Goal: Check status: Verify the current state of an ongoing process or item

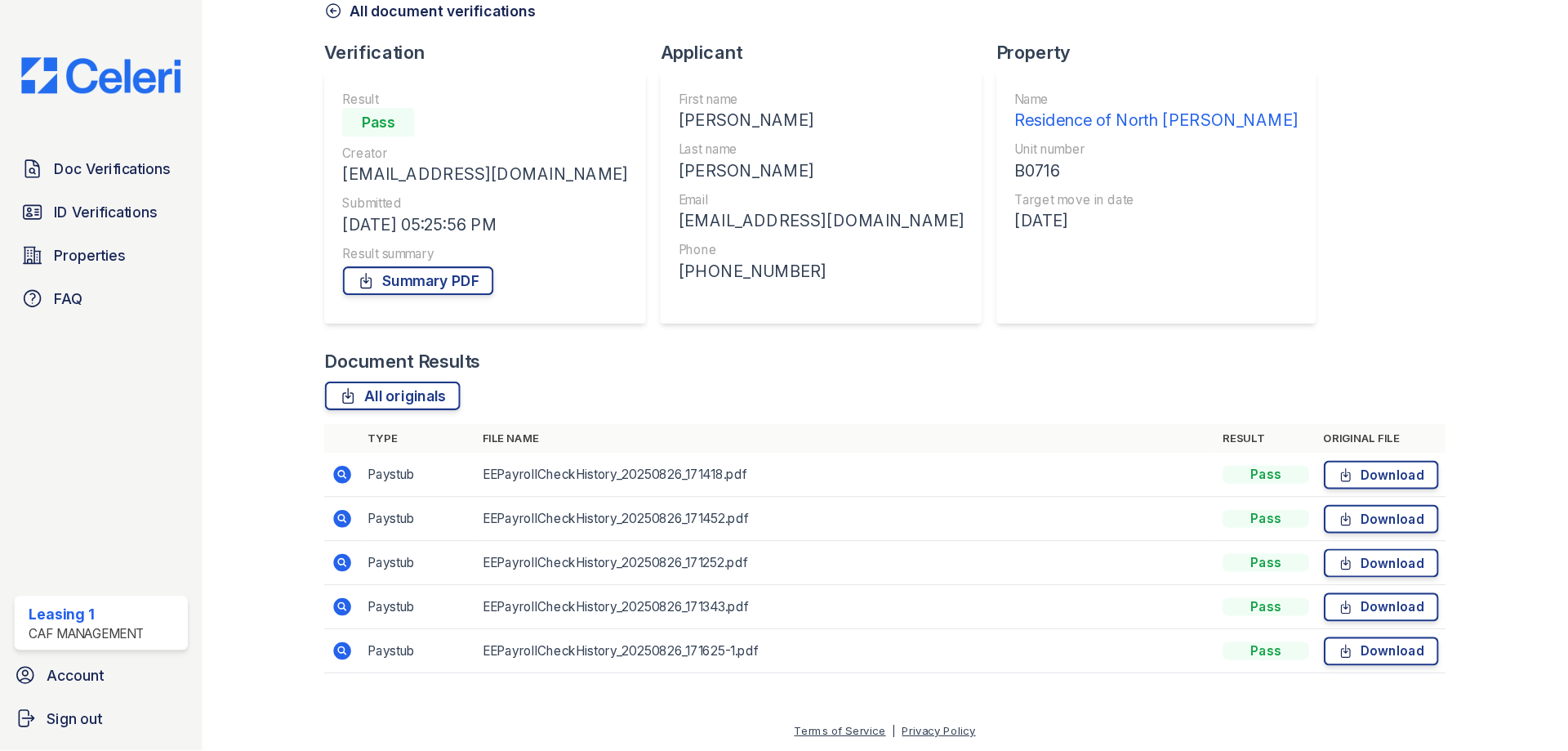
scroll to position [18, 0]
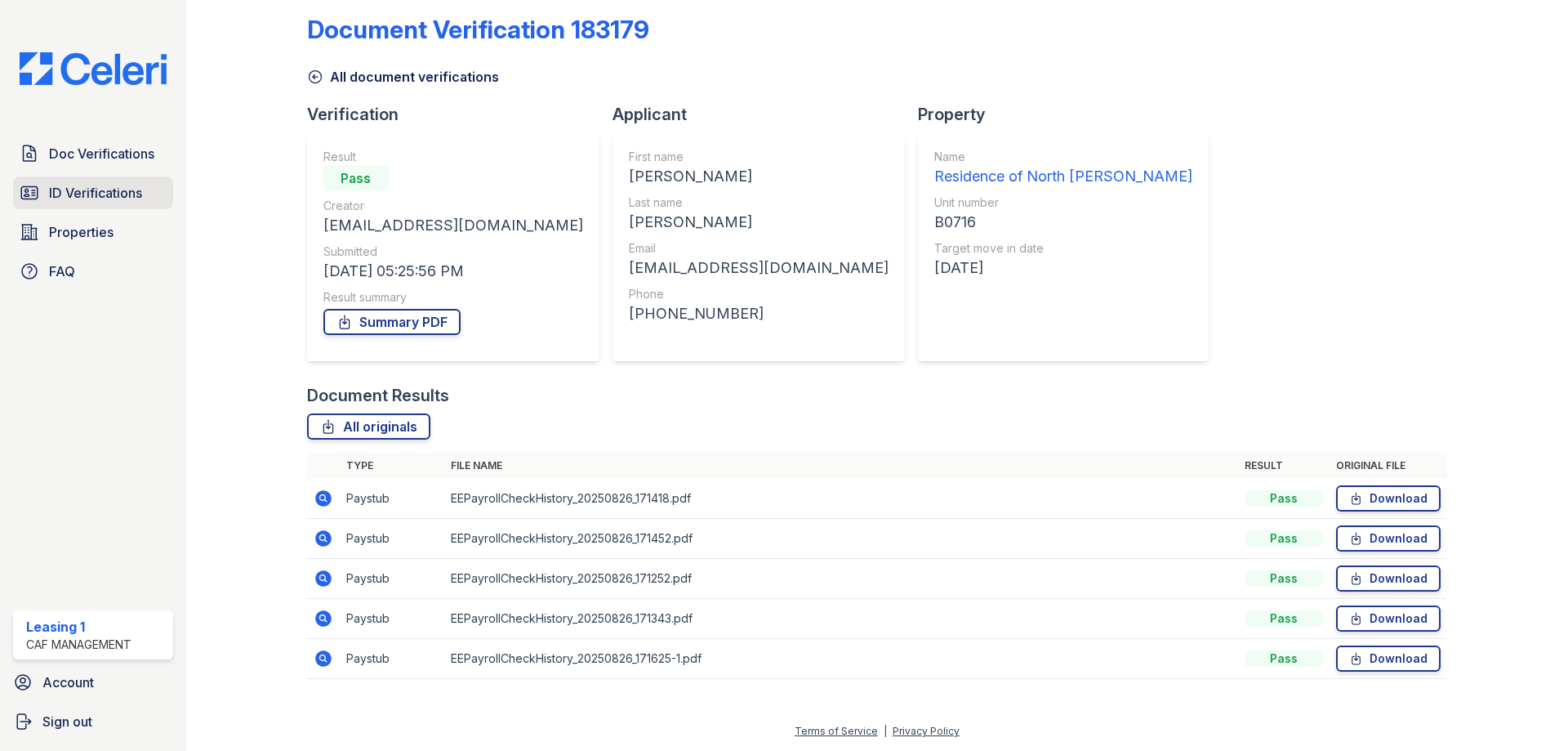
click at [130, 197] on span "ID Verifications" at bounding box center [95, 193] width 93 height 20
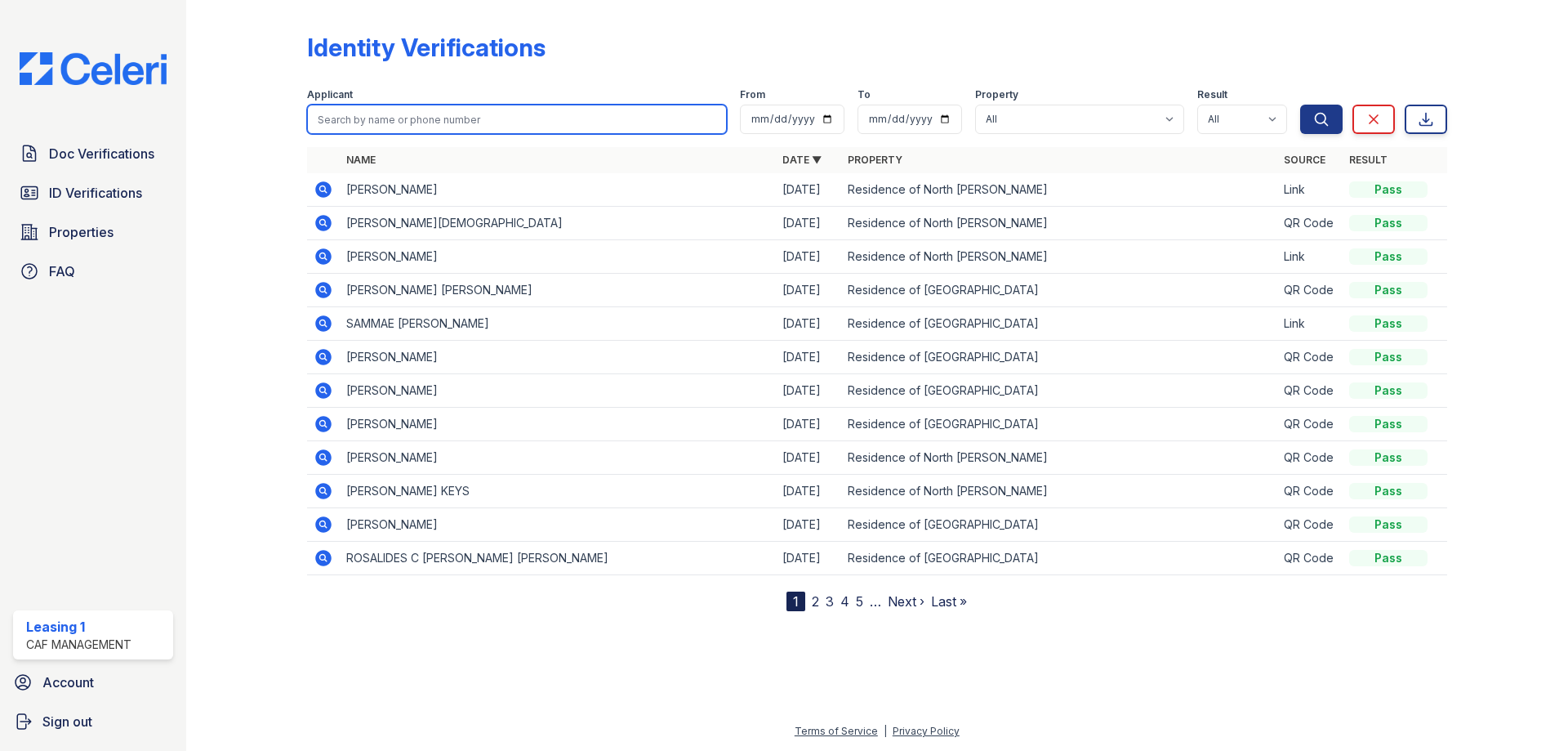
click at [406, 123] on input "search" at bounding box center [516, 119] width 420 height 30
type input "johan"
click at [1045, 105] on button "Search" at bounding box center [1321, 119] width 43 height 30
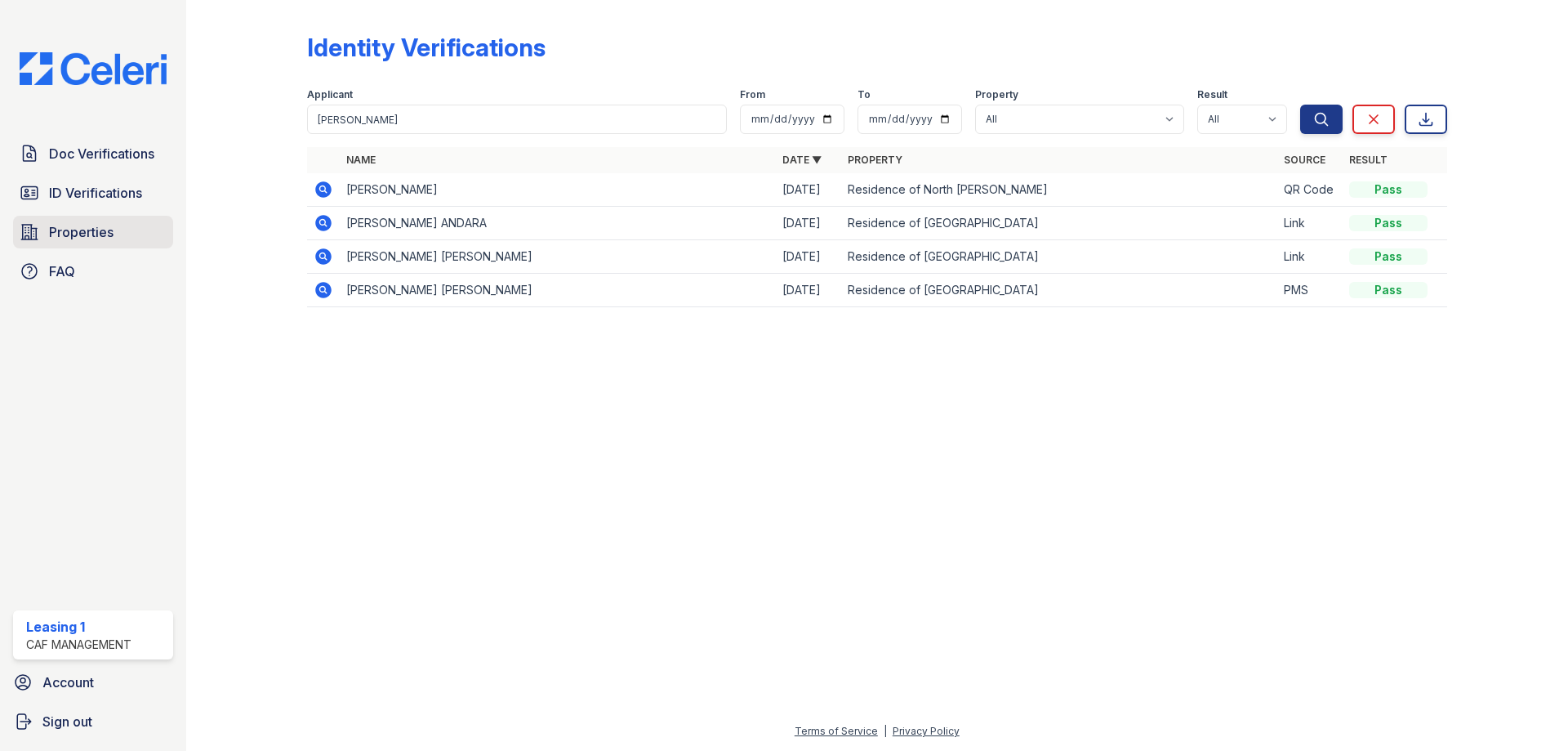
click at [156, 235] on link "Properties" at bounding box center [93, 232] width 160 height 32
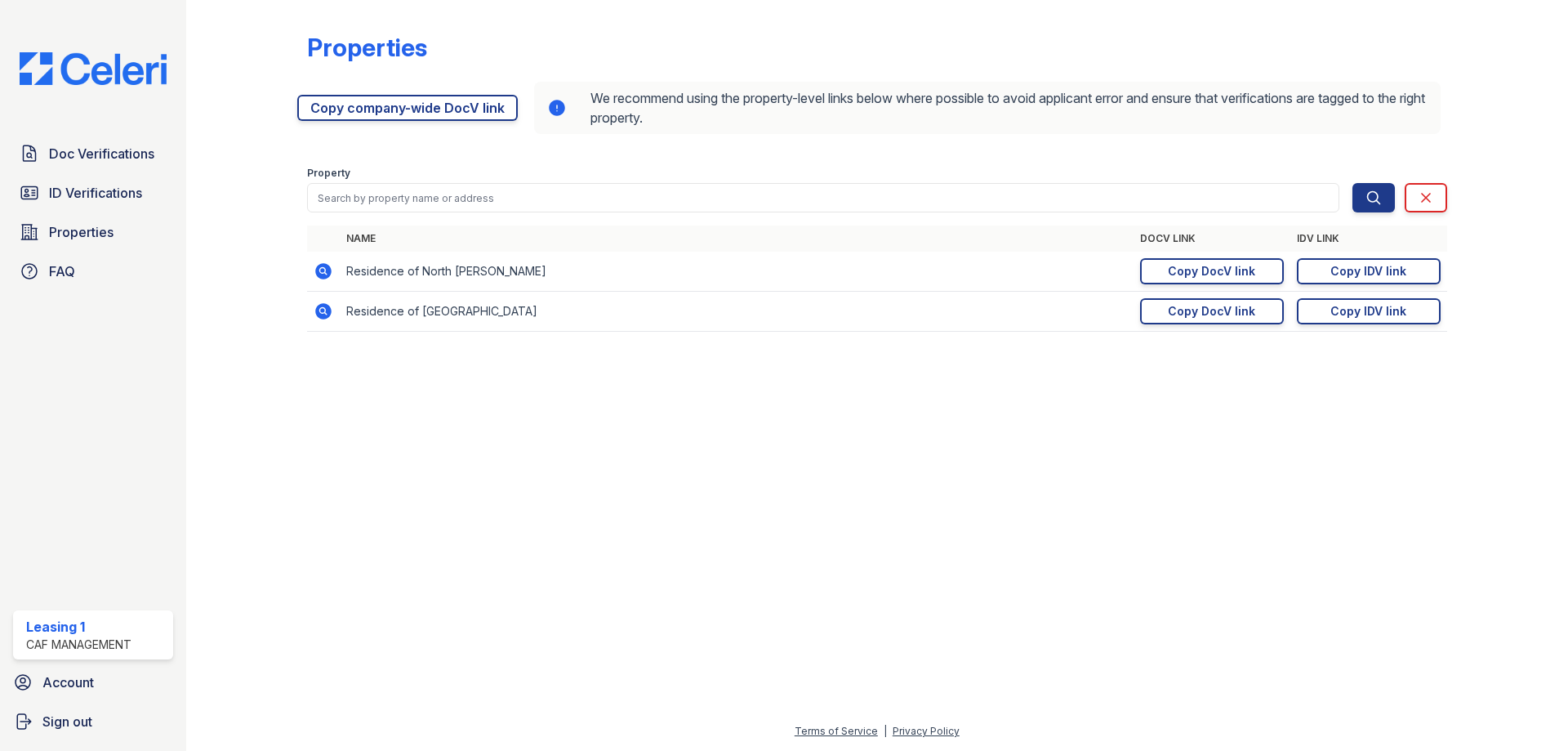
click at [322, 271] on icon at bounding box center [322, 270] width 4 height 4
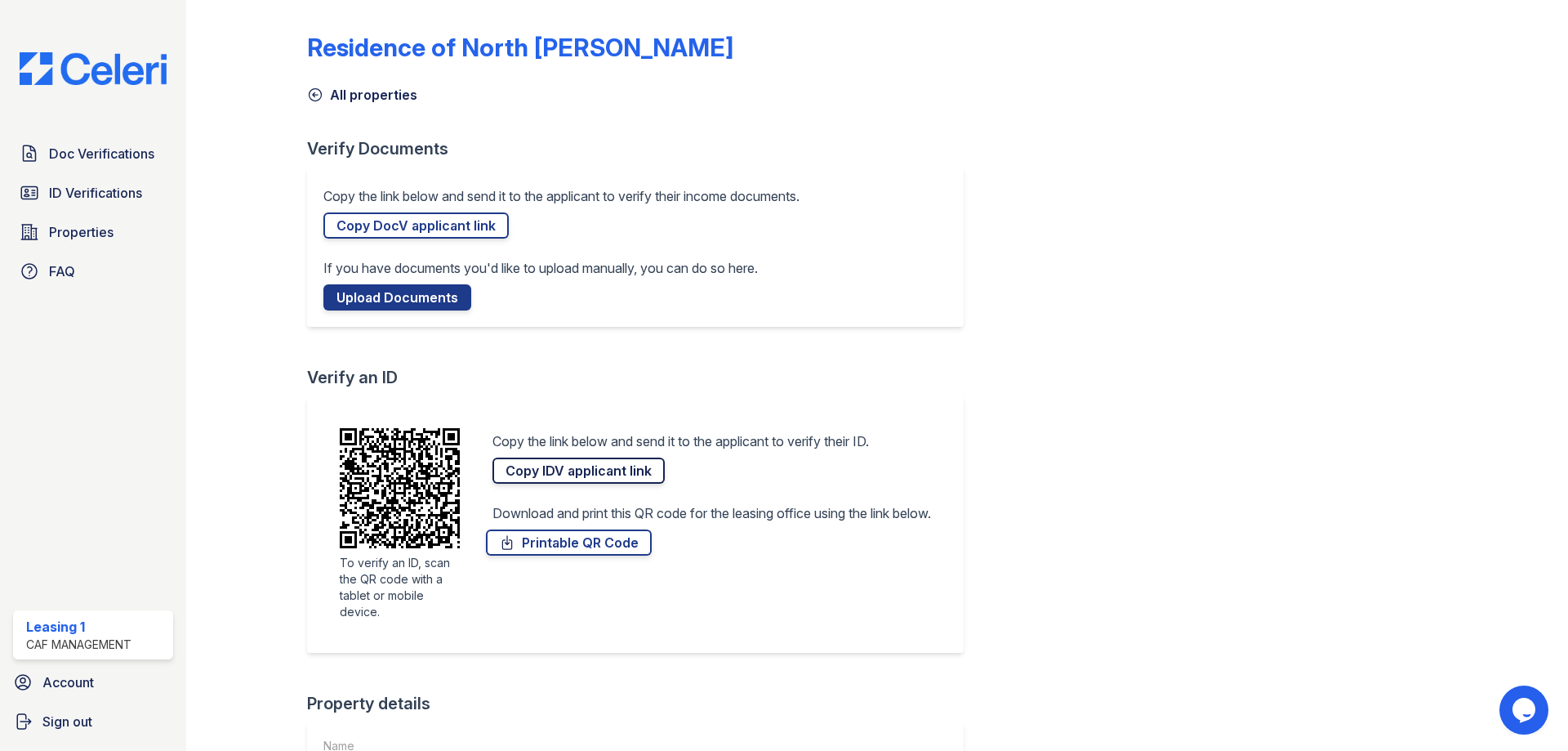
click at [540, 477] on link "Copy IDV applicant link" at bounding box center [578, 470] width 172 height 26
click at [67, 154] on span "Doc Verifications" at bounding box center [101, 153] width 106 height 20
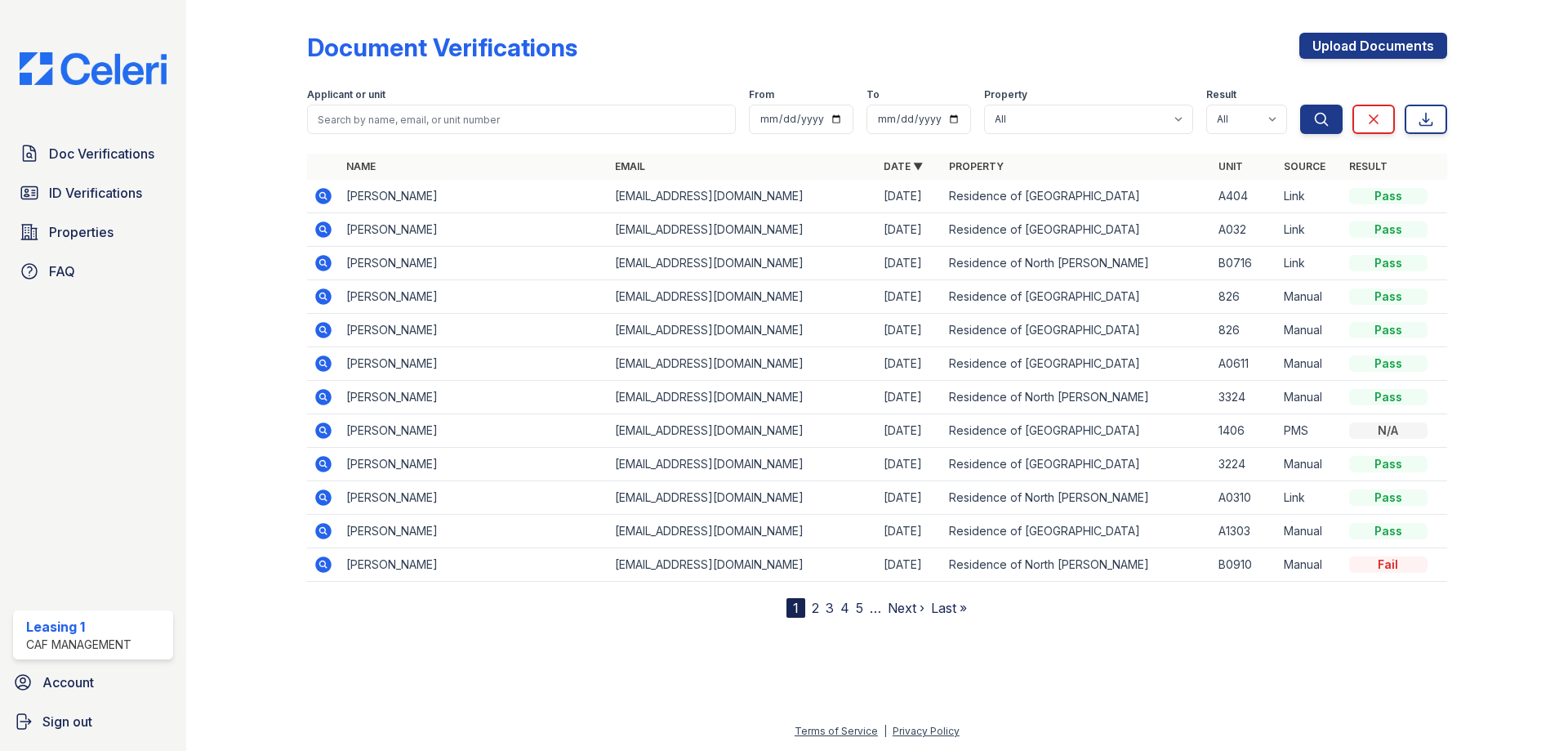
click at [323, 365] on icon at bounding box center [323, 363] width 20 height 20
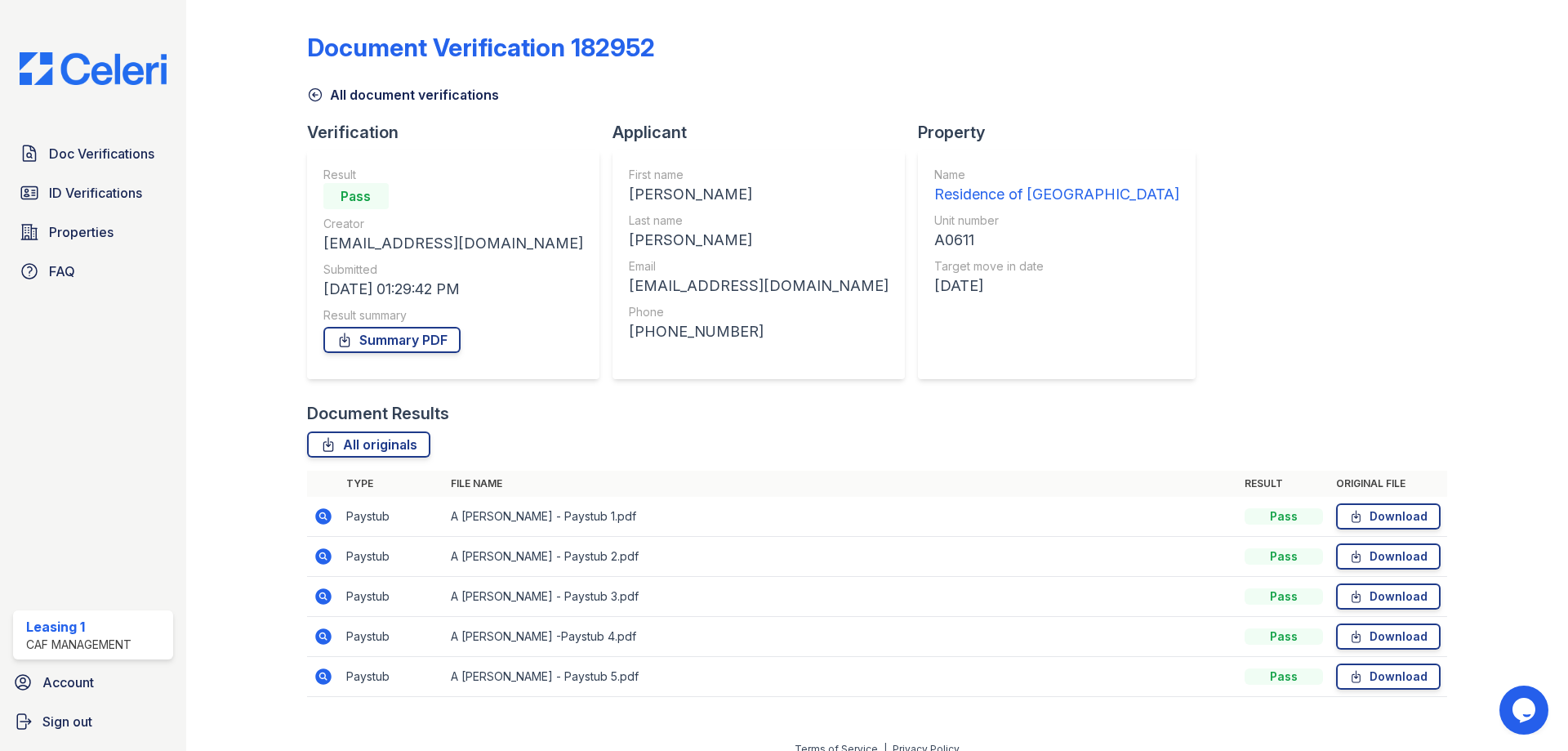
click at [326, 517] on icon at bounding box center [323, 517] width 20 height 20
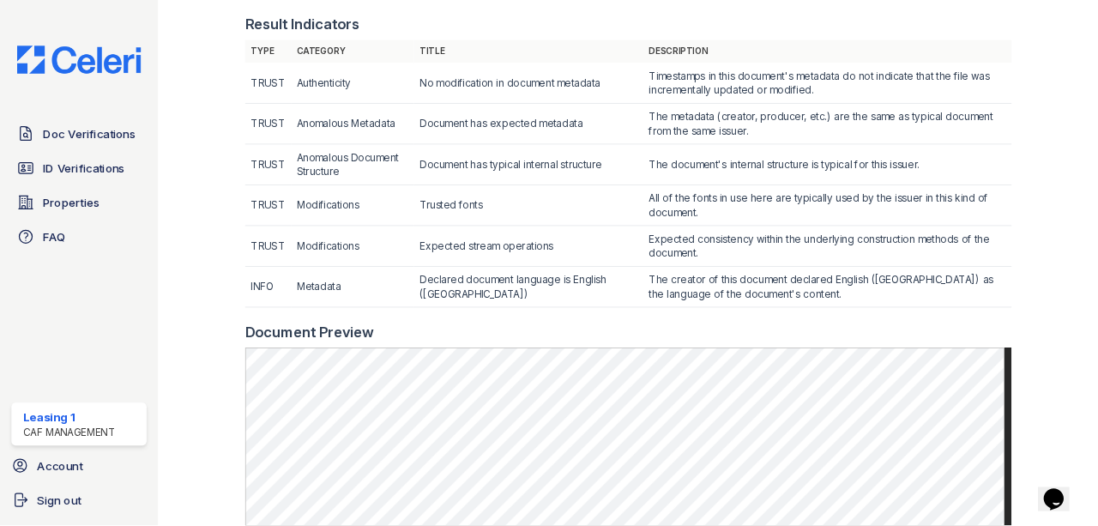
scroll to position [514, 0]
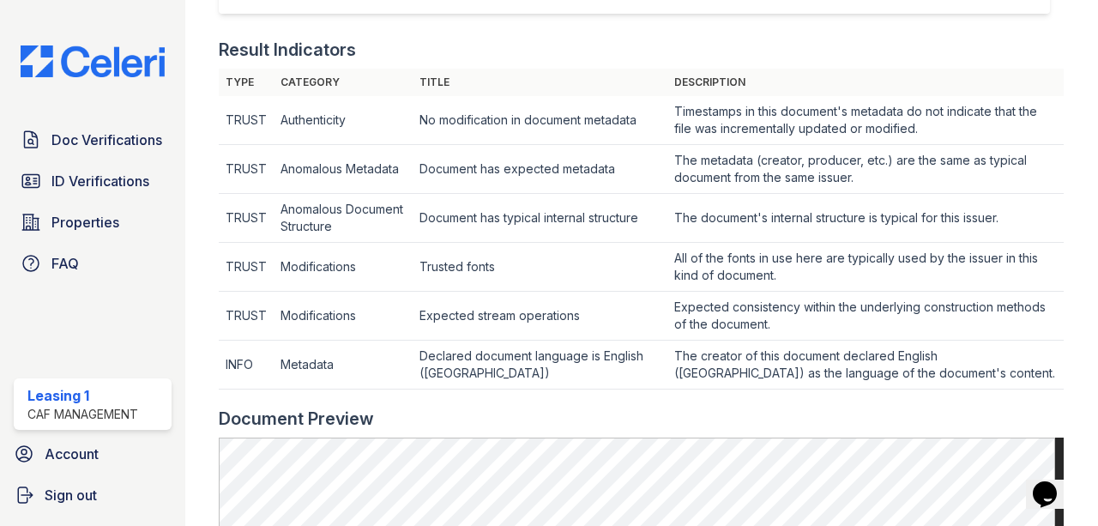
drag, startPoint x: 1625, startPoint y: 2, endPoint x: 818, endPoint y: 386, distance: 893.6
click at [818, 145] on td "The creator of this document declared English (United States) as the language o…" at bounding box center [865, 120] width 396 height 49
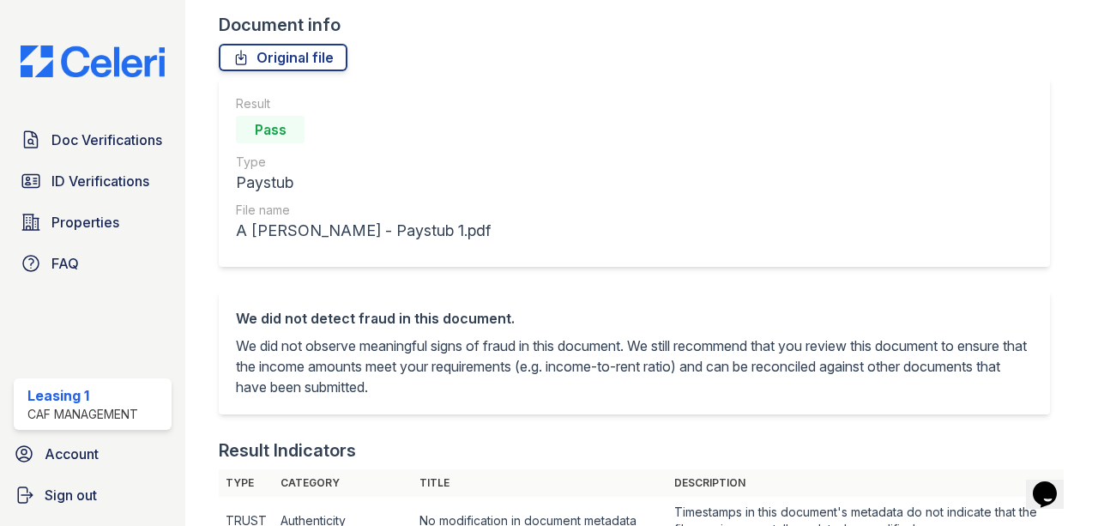
scroll to position [0, 0]
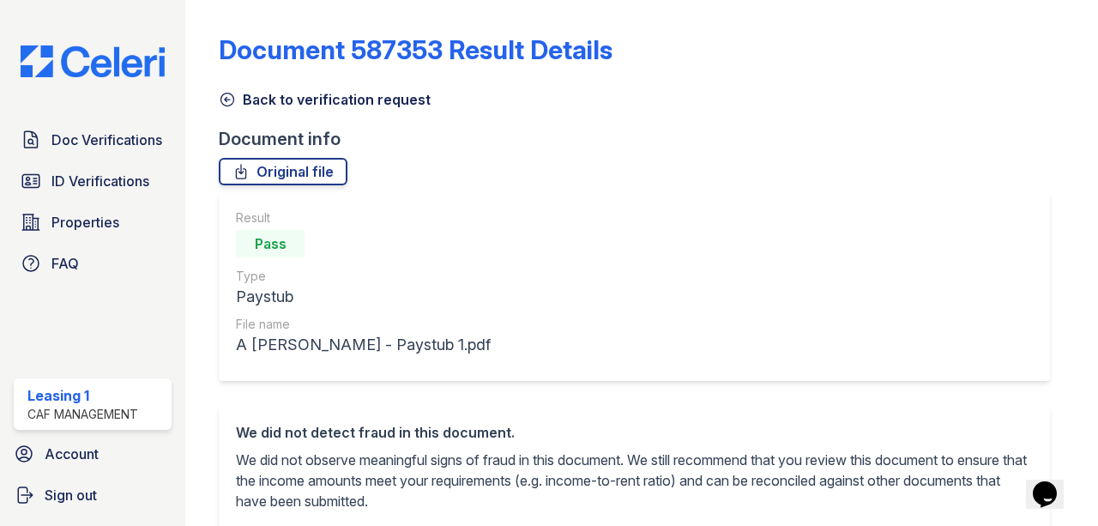
click at [221, 102] on icon at bounding box center [227, 99] width 13 height 13
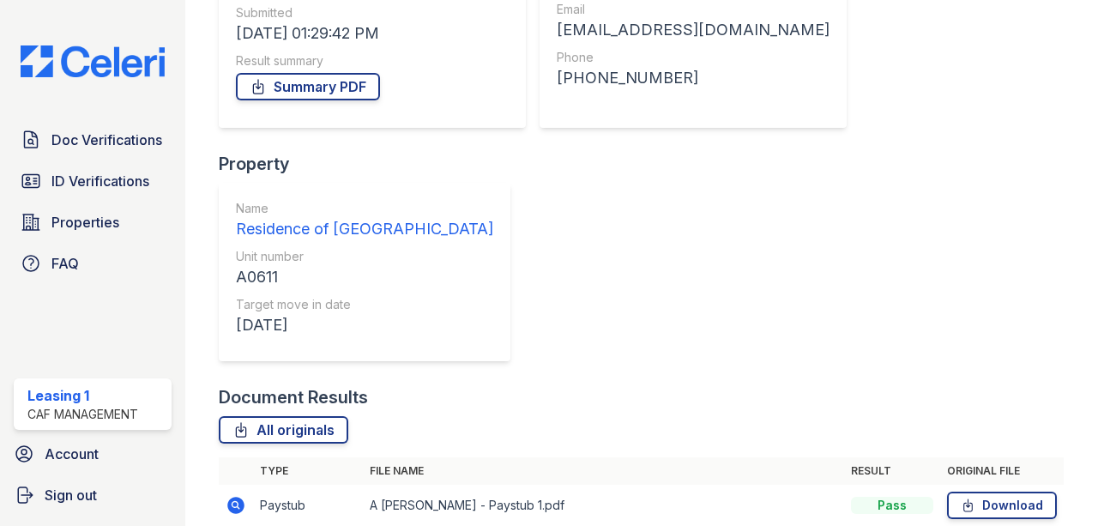
scroll to position [280, 0]
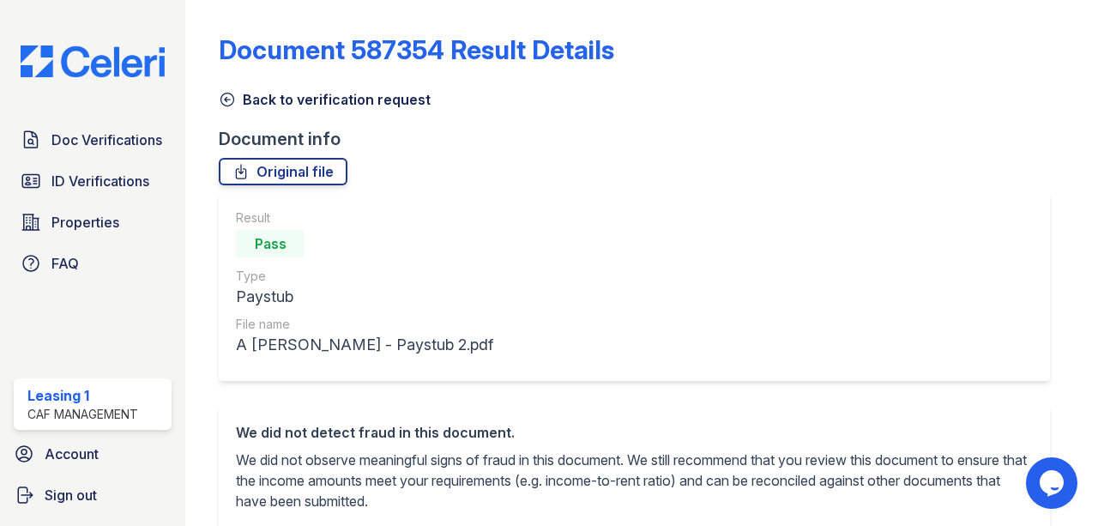
click at [228, 96] on icon at bounding box center [227, 99] width 17 height 17
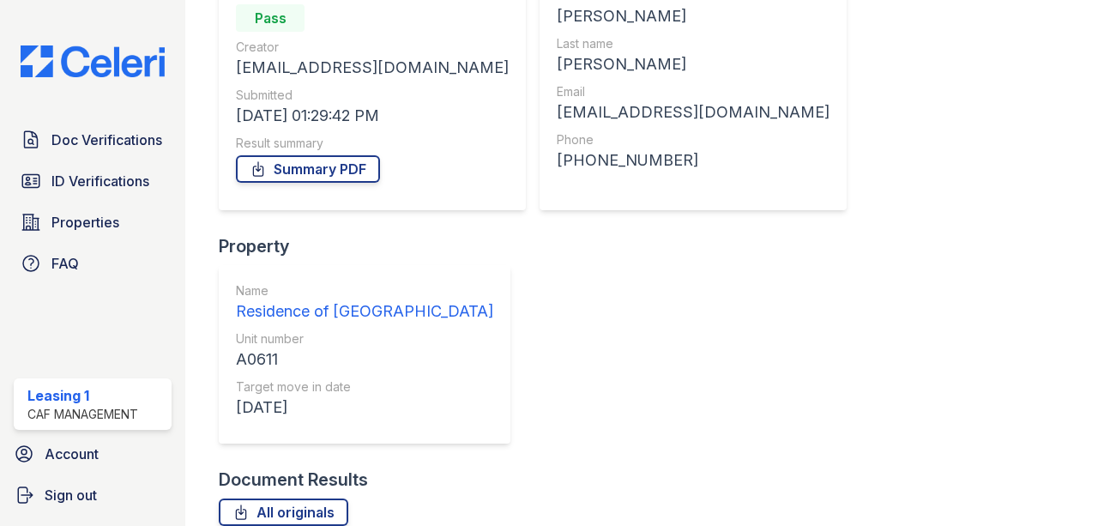
scroll to position [228, 0]
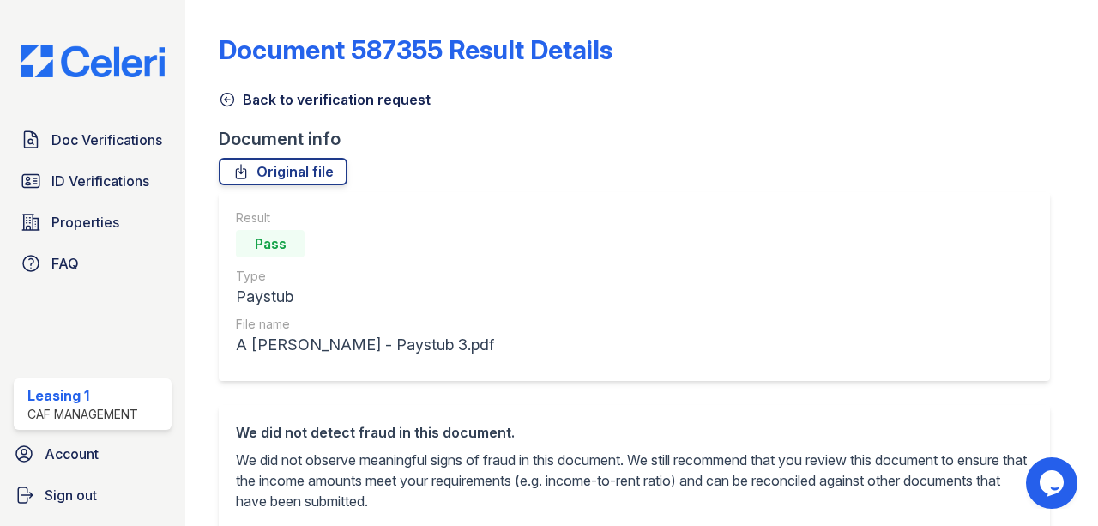
click at [232, 101] on icon at bounding box center [227, 99] width 17 height 17
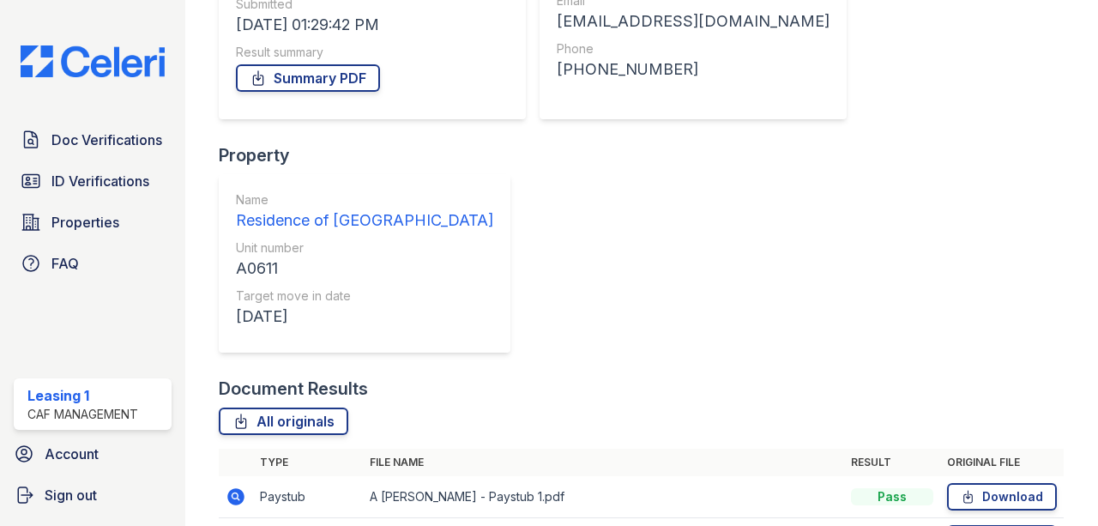
scroll to position [280, 0]
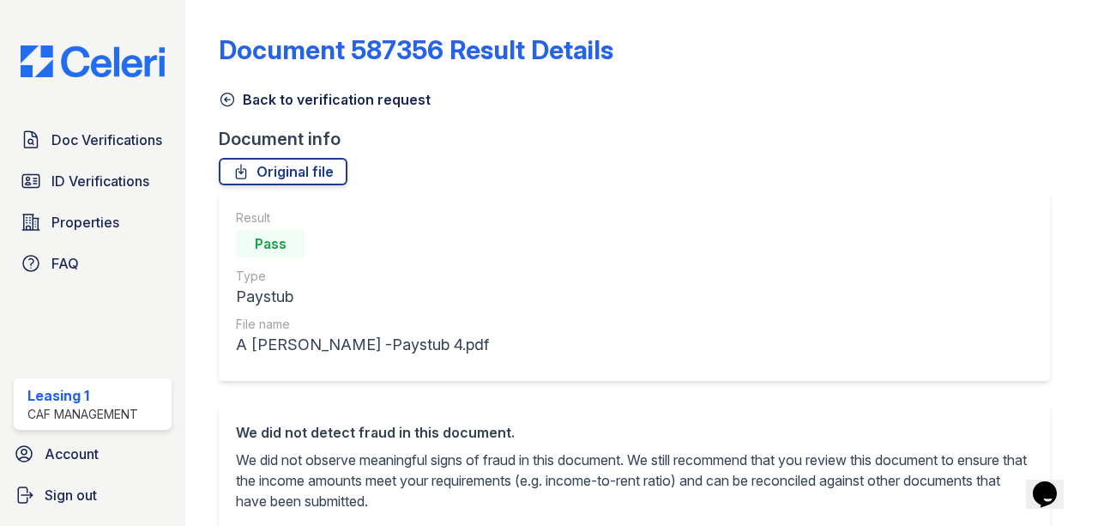
click at [226, 99] on icon at bounding box center [227, 99] width 13 height 13
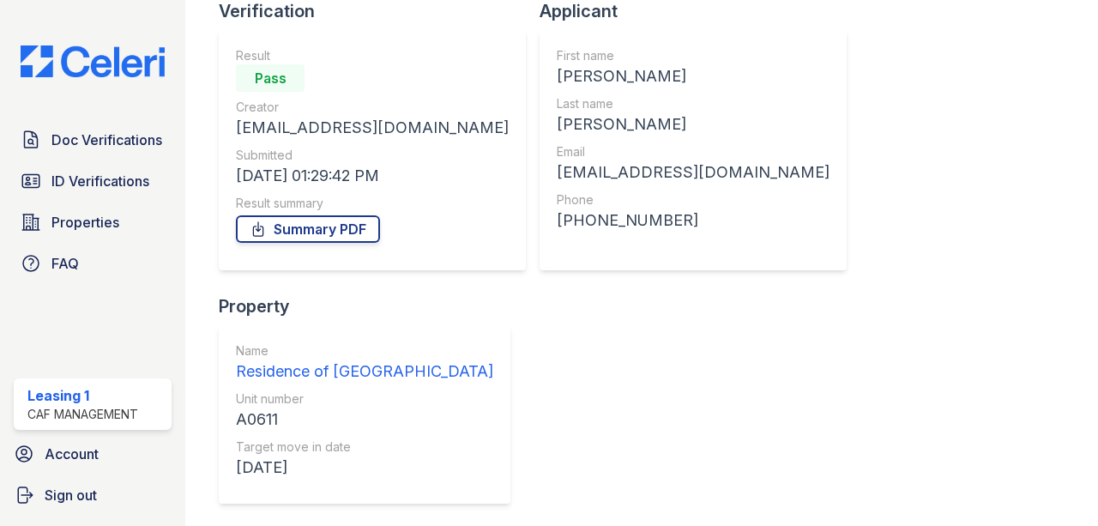
scroll to position [280, 0]
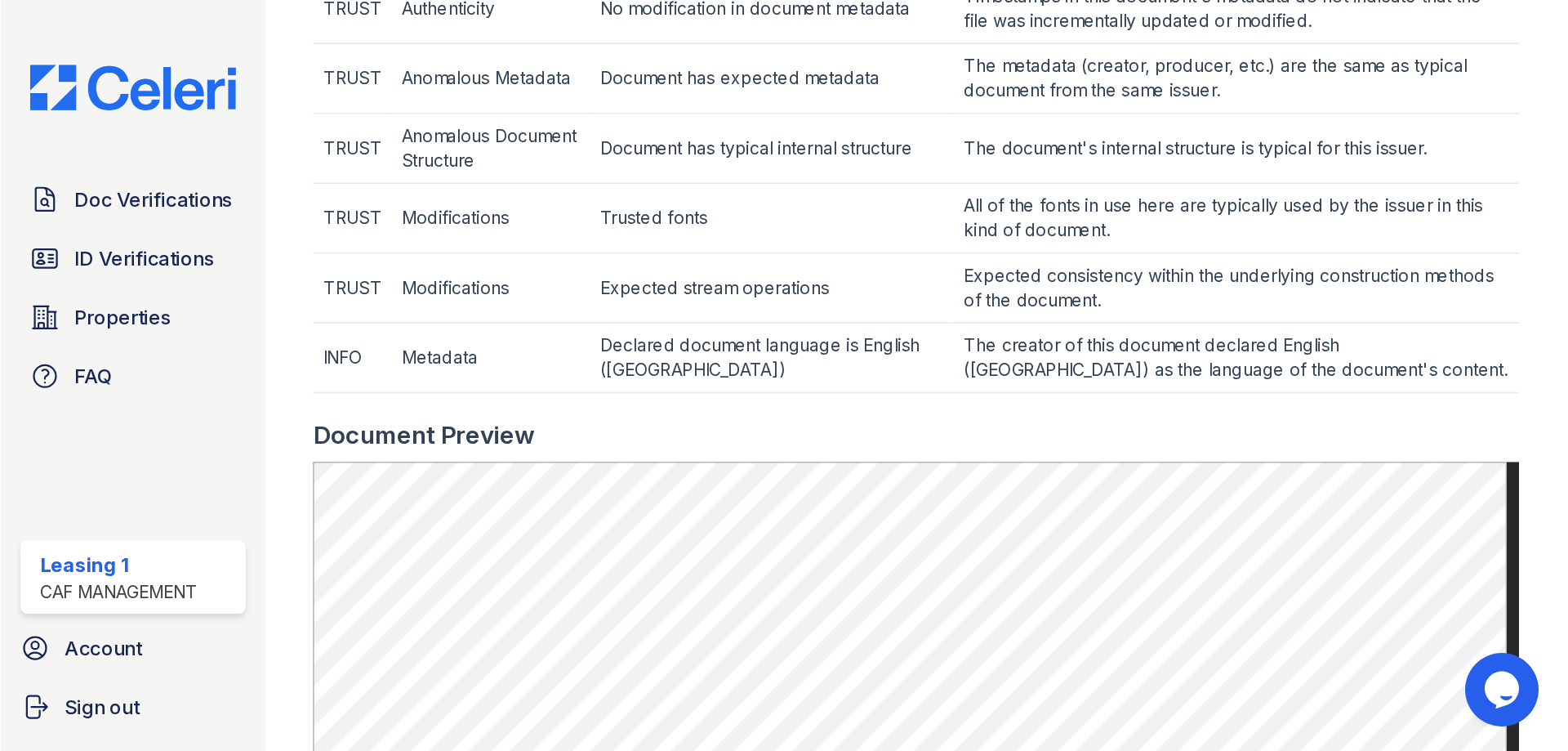
scroll to position [708, 0]
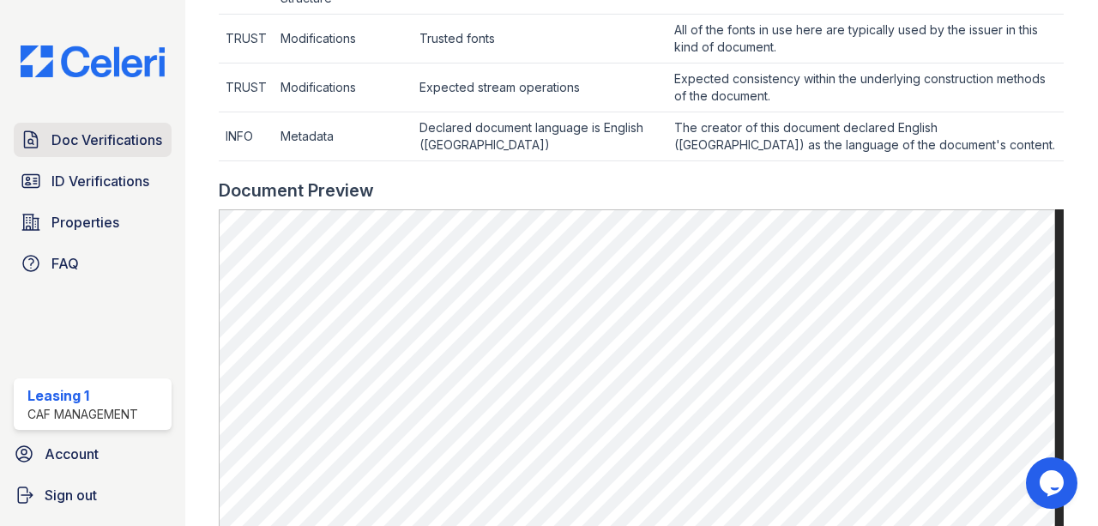
click at [98, 138] on span "Doc Verifications" at bounding box center [106, 139] width 111 height 21
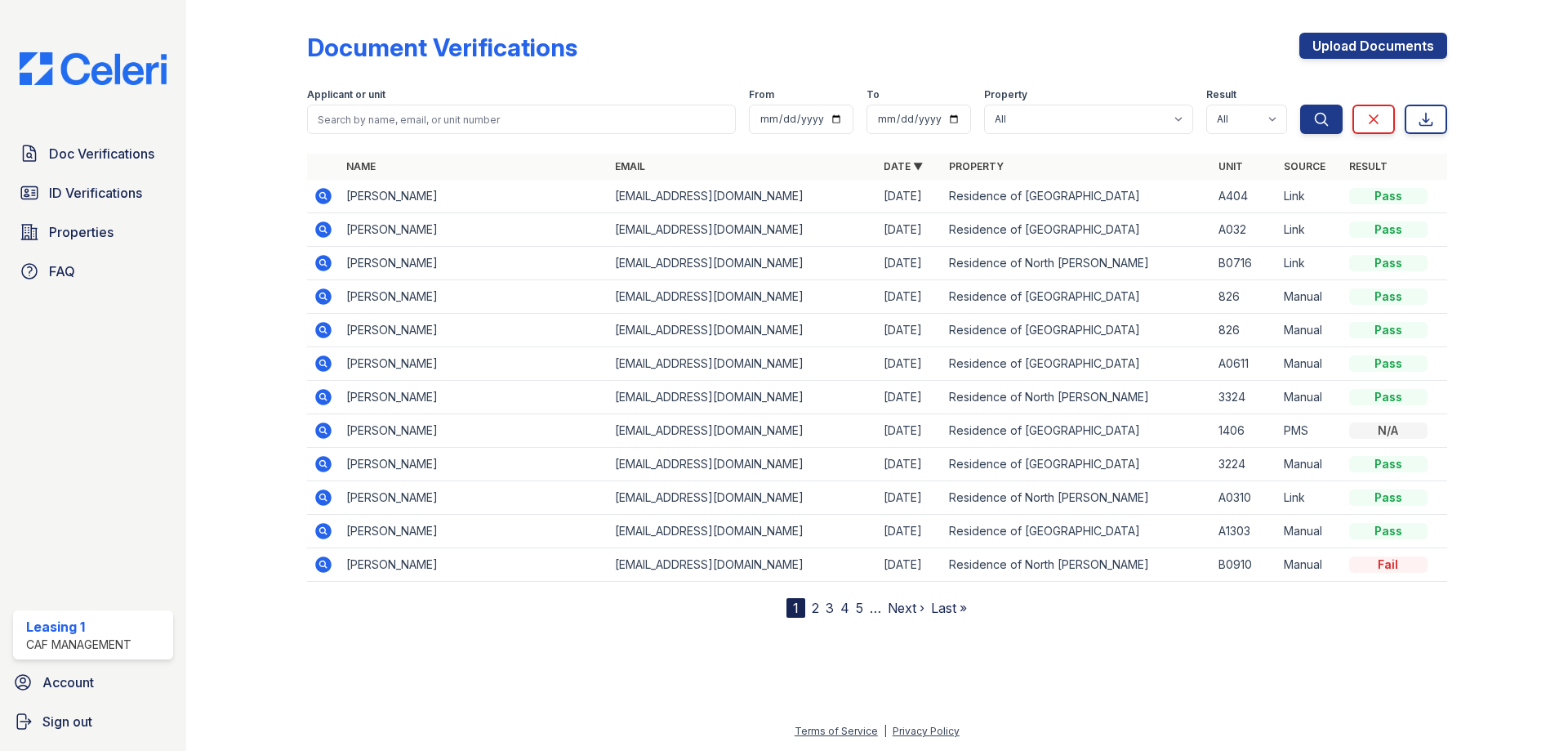
drag, startPoint x: 971, startPoint y: 0, endPoint x: 772, endPoint y: 26, distance: 200.7
click at [772, 26] on div "Document Verifications Upload Documents Filter Applicant or unit From To Proper…" at bounding box center [876, 312] width 1140 height 611
click at [325, 364] on icon at bounding box center [323, 363] width 20 height 20
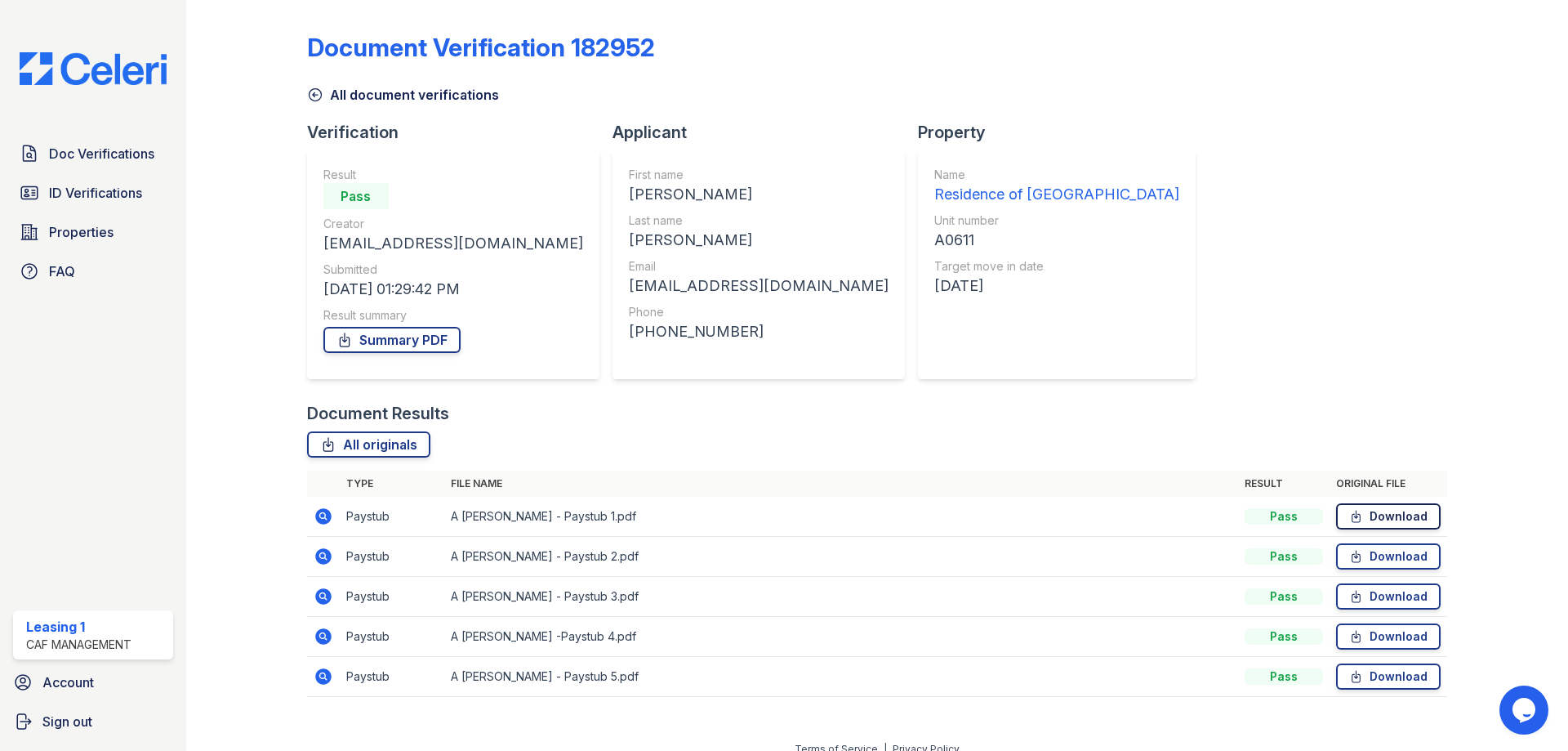
click at [1399, 516] on link "Download" at bounding box center [1389, 516] width 105 height 26
click at [1396, 597] on link "Download" at bounding box center [1389, 596] width 105 height 26
click at [1392, 634] on link "Download" at bounding box center [1389, 636] width 105 height 26
click at [1395, 673] on link "Download" at bounding box center [1389, 676] width 105 height 26
click at [111, 193] on span "ID Verifications" at bounding box center [95, 193] width 93 height 20
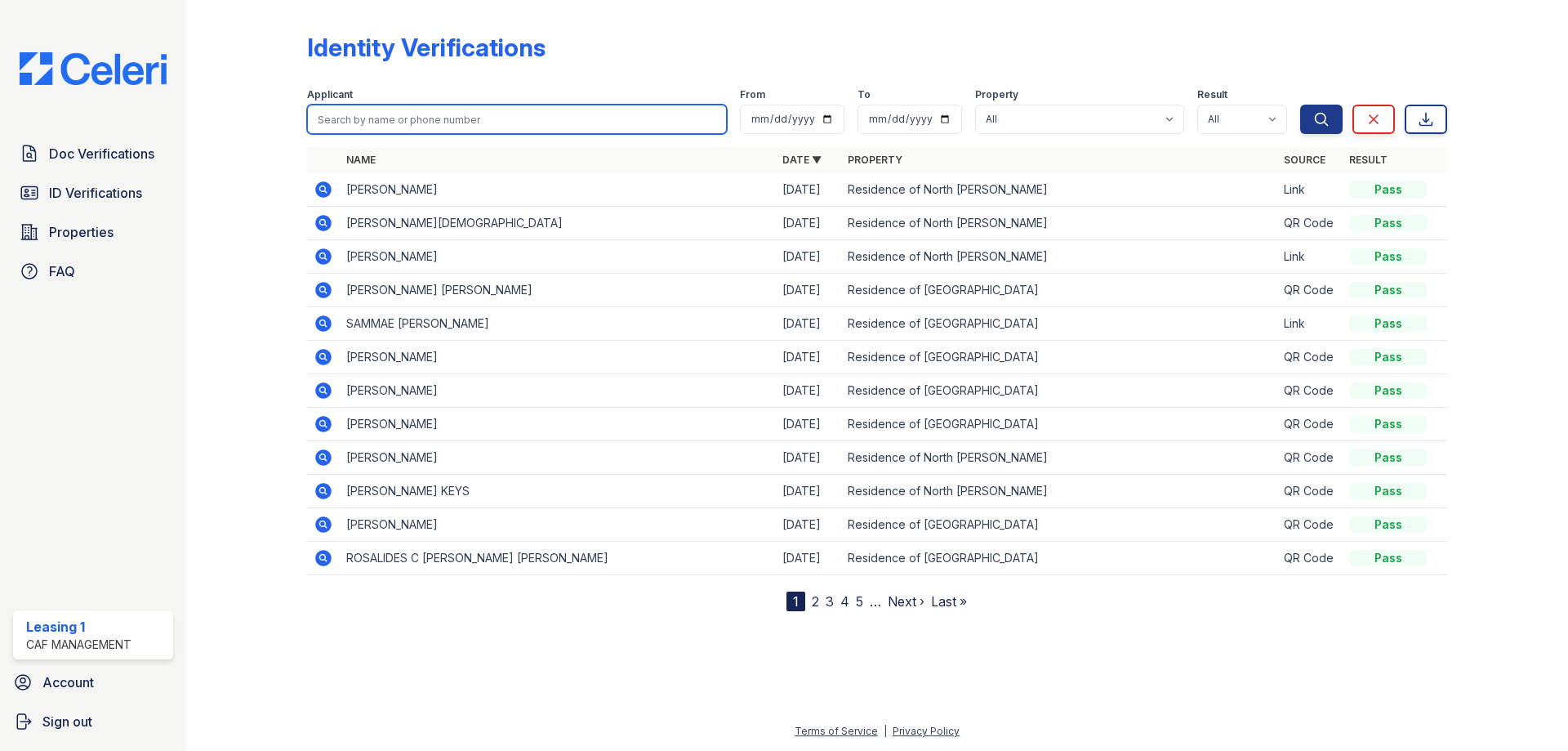
click at [437, 112] on input "search" at bounding box center [516, 119] width 420 height 30
click at [213, 332] on div at bounding box center [259, 309] width 94 height 605
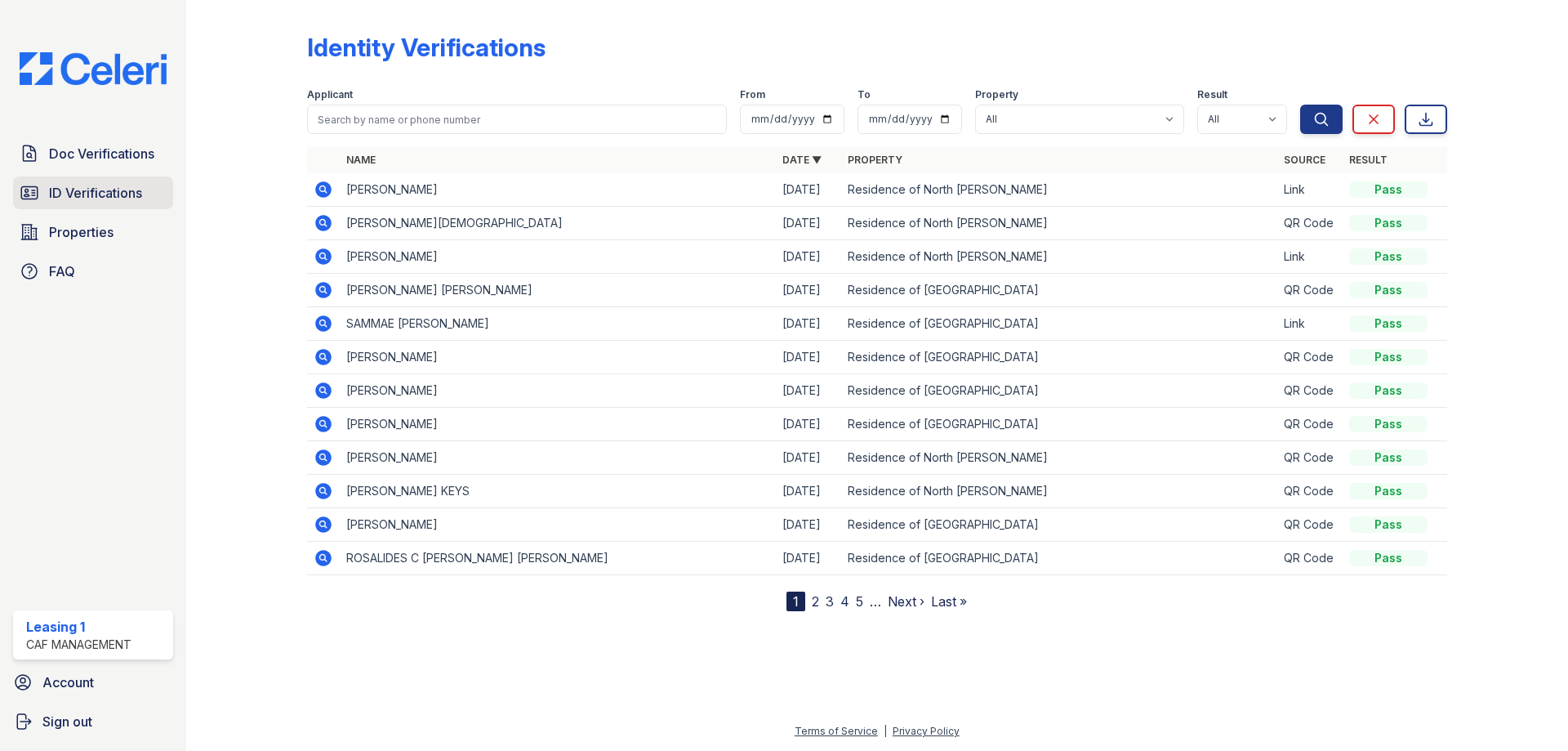
click at [106, 199] on span "ID Verifications" at bounding box center [95, 193] width 93 height 20
click at [129, 194] on span "ID Verifications" at bounding box center [95, 193] width 93 height 20
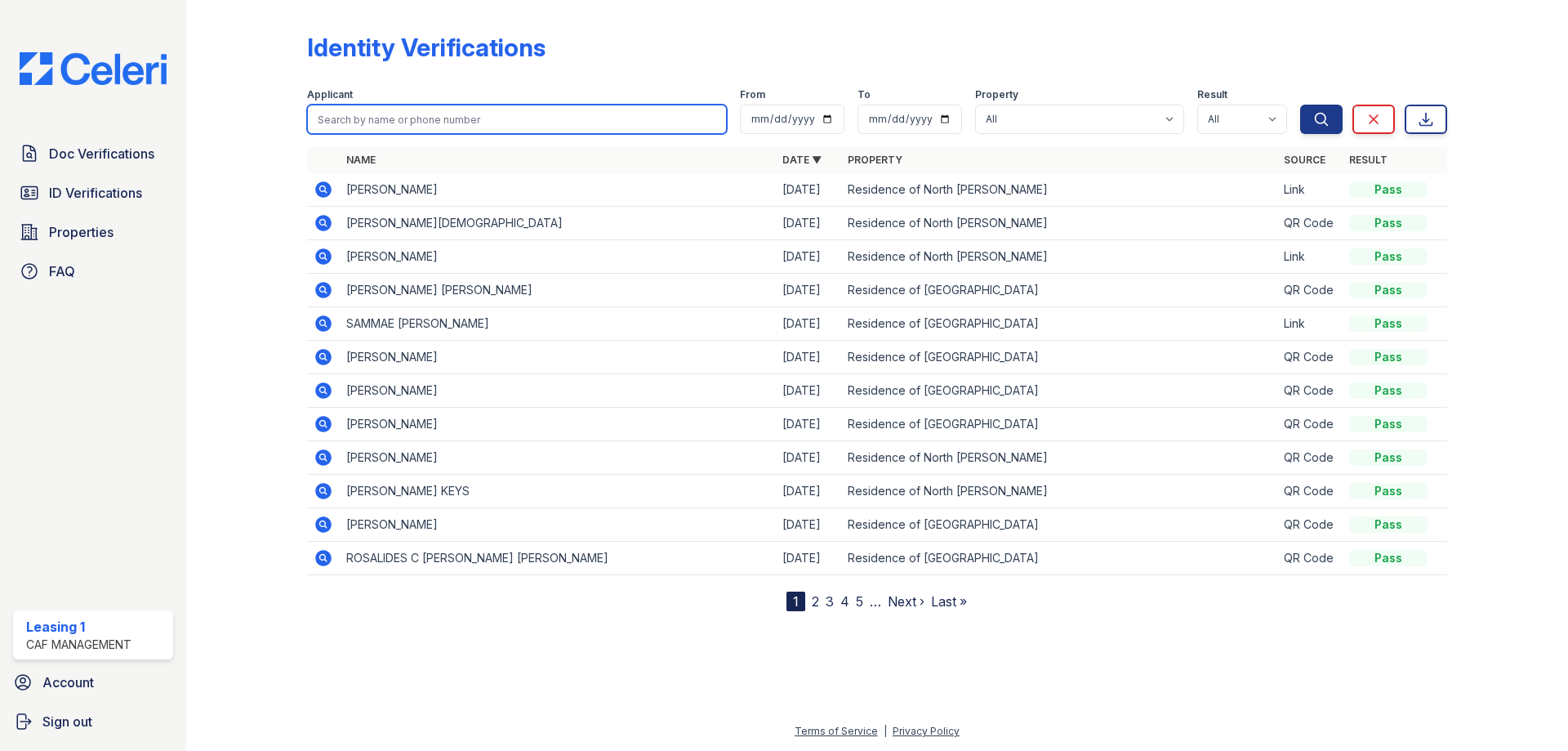
click at [363, 128] on input "search" at bounding box center [516, 119] width 420 height 30
type input "aLISSA"
click at [1300, 105] on button "Search" at bounding box center [1321, 119] width 43 height 30
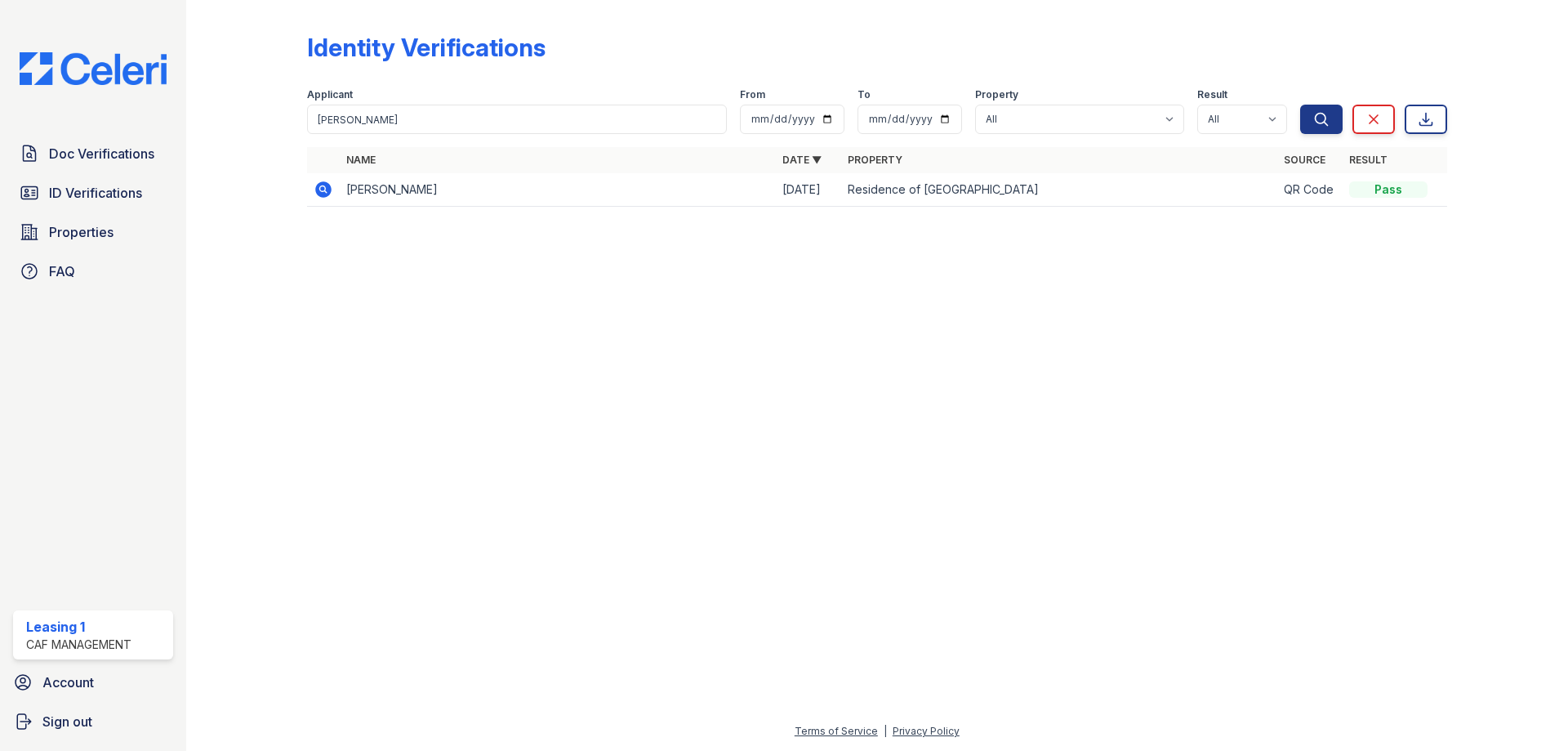
click at [318, 198] on icon at bounding box center [323, 190] width 20 height 20
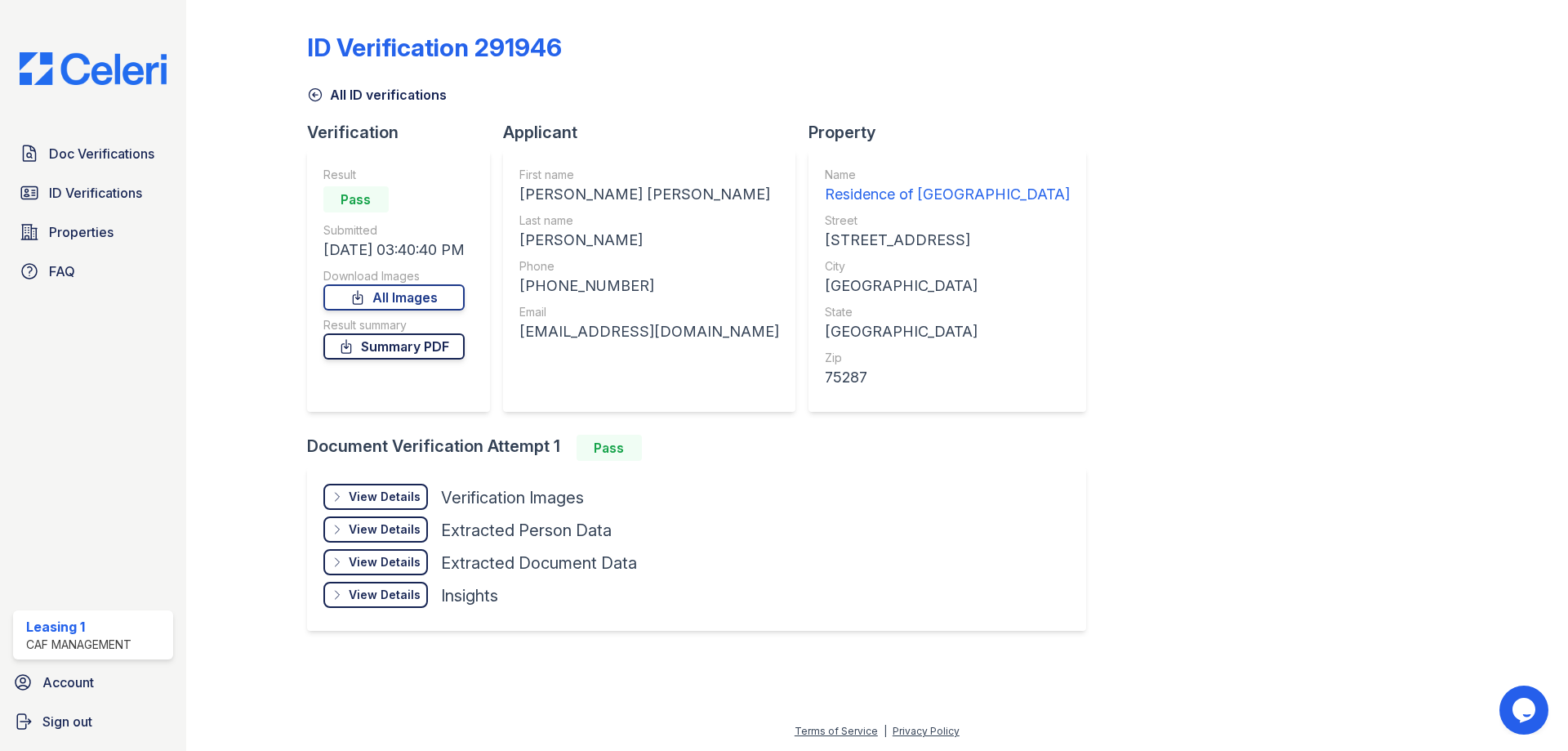
click at [445, 343] on link "Summary PDF" at bounding box center [394, 346] width 141 height 26
click at [425, 295] on link "All Images" at bounding box center [394, 296] width 141 height 26
click at [973, 233] on div "ID Verification 291946 All ID verifications Verification Result Pass Submitted …" at bounding box center [876, 330] width 1140 height 647
click at [66, 160] on span "Doc Verifications" at bounding box center [101, 153] width 106 height 20
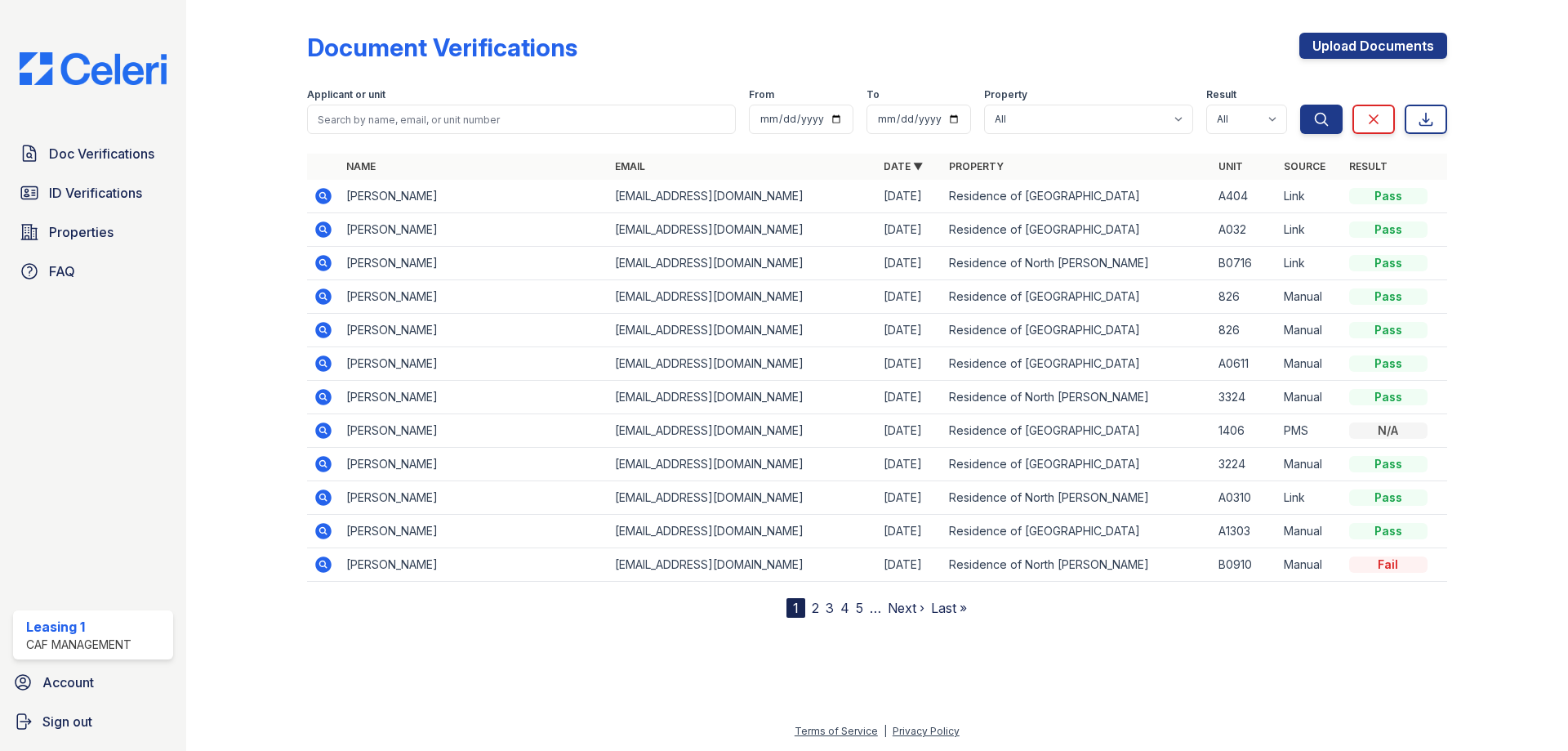
click at [331, 360] on icon at bounding box center [323, 363] width 20 height 20
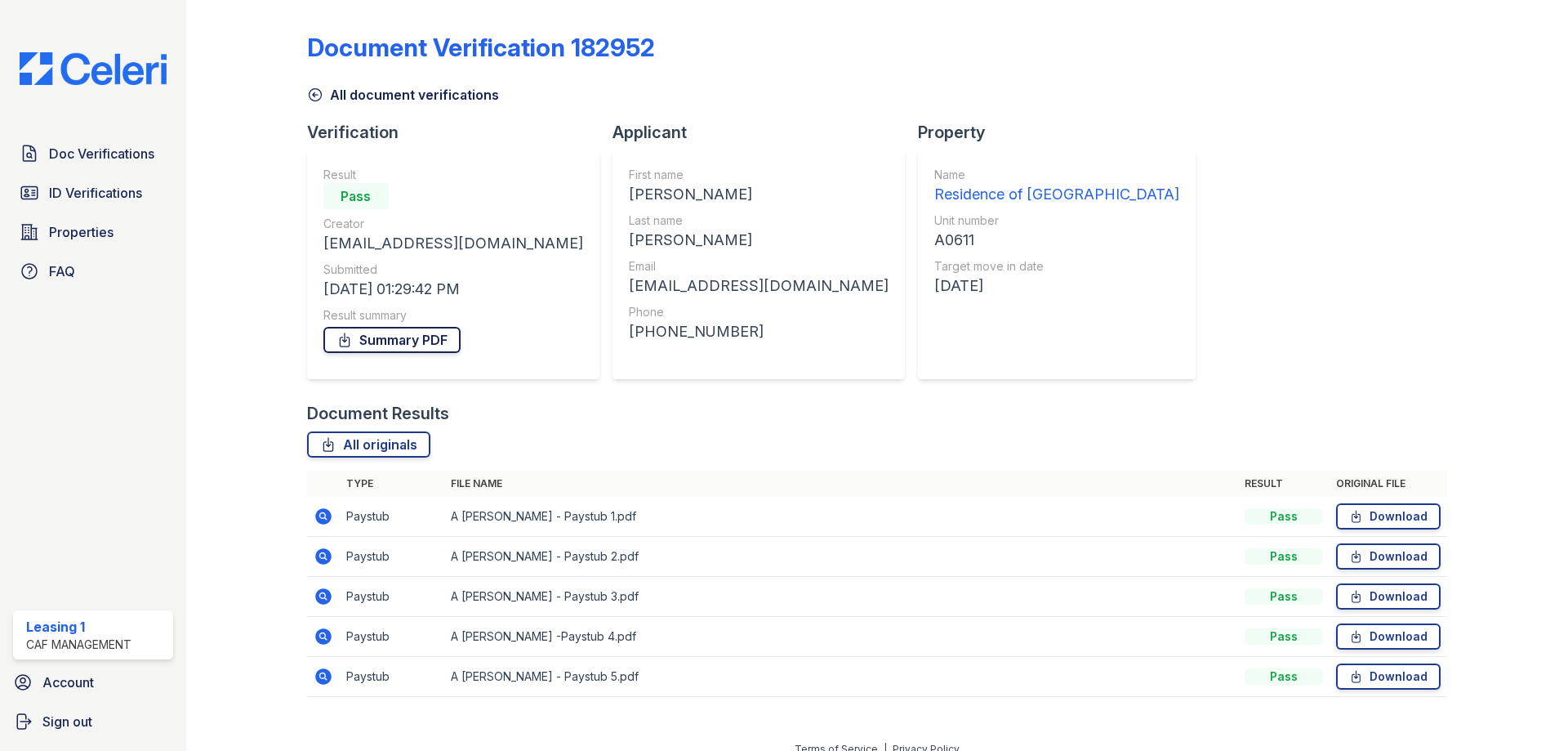
click at [392, 342] on link "Summary PDF" at bounding box center [392, 339] width 137 height 26
click at [129, 193] on span "ID Verifications" at bounding box center [95, 193] width 93 height 20
